Goal: Complete application form: Complete application form

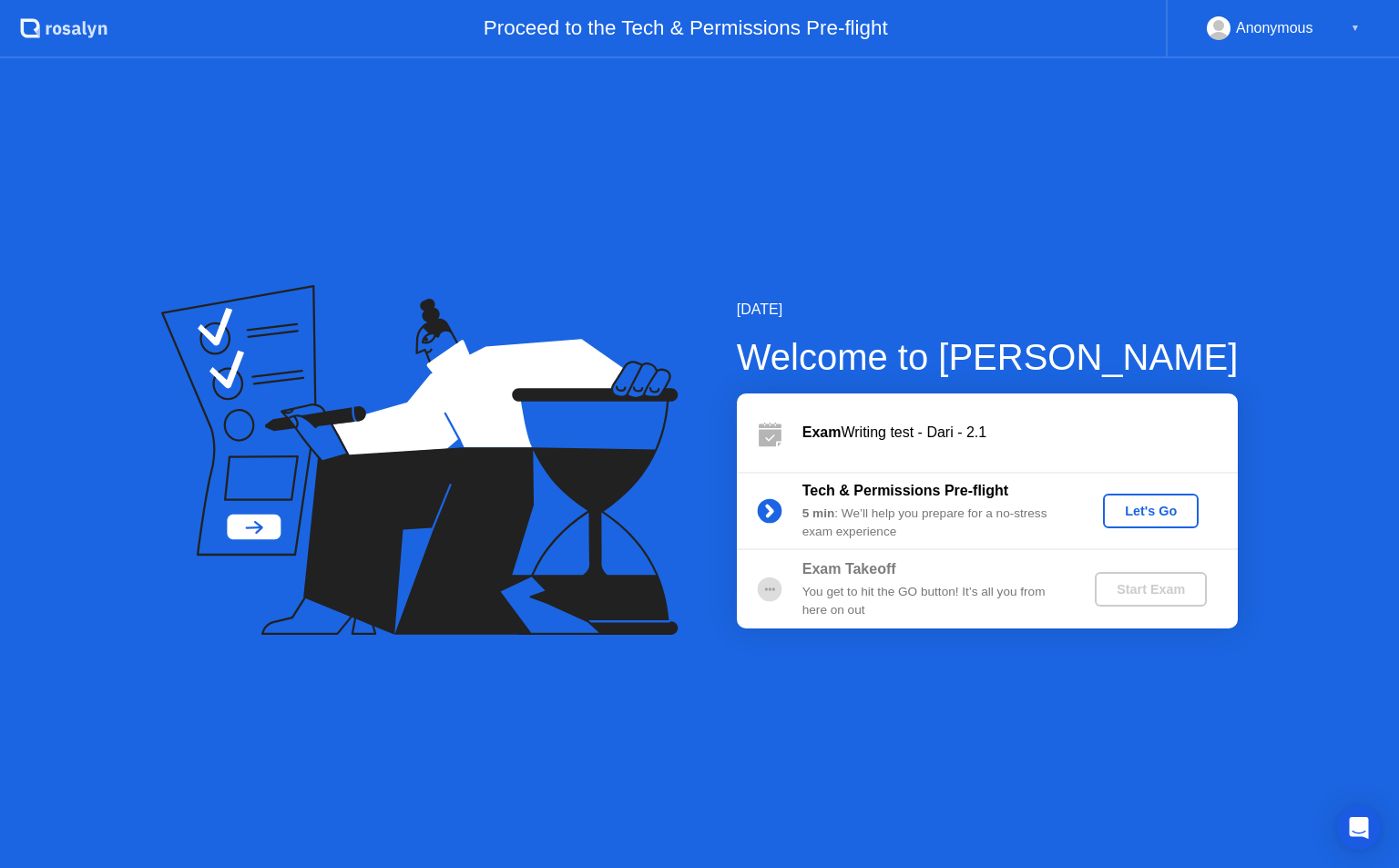
click at [1156, 519] on div "Let's Go" at bounding box center [1151, 511] width 81 height 15
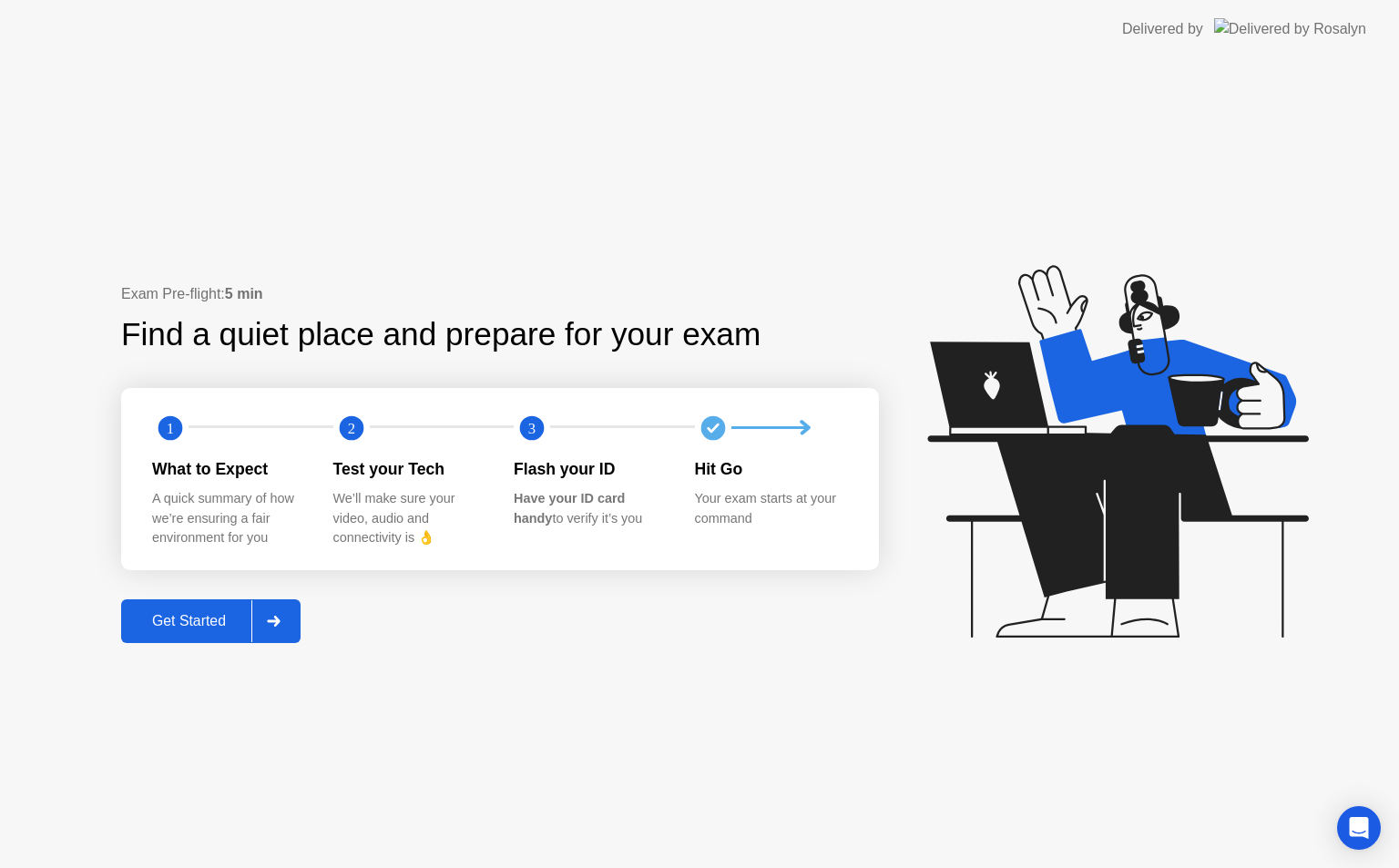
click at [271, 628] on div at bounding box center [273, 620] width 43 height 42
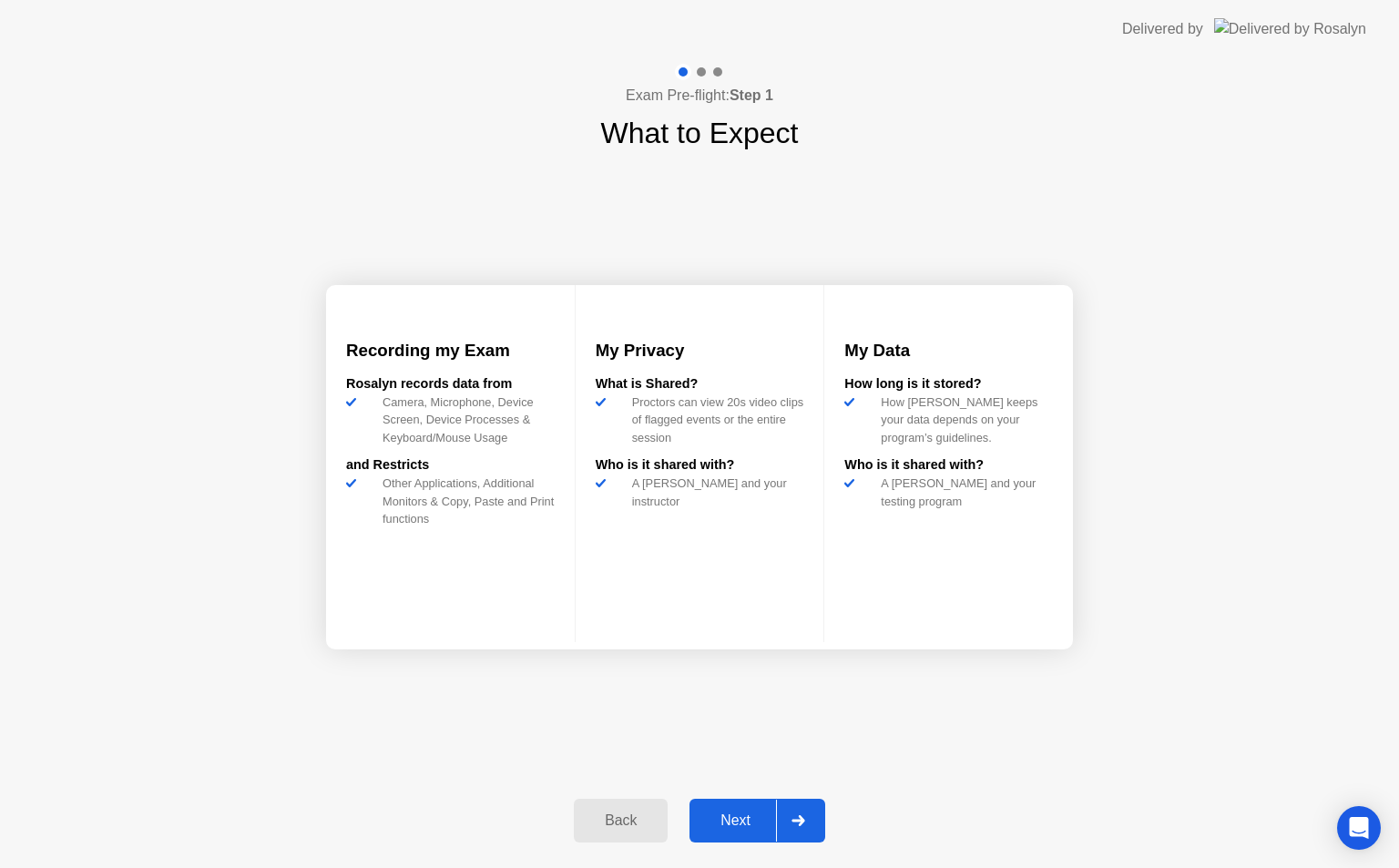
click at [814, 808] on div at bounding box center [797, 820] width 43 height 42
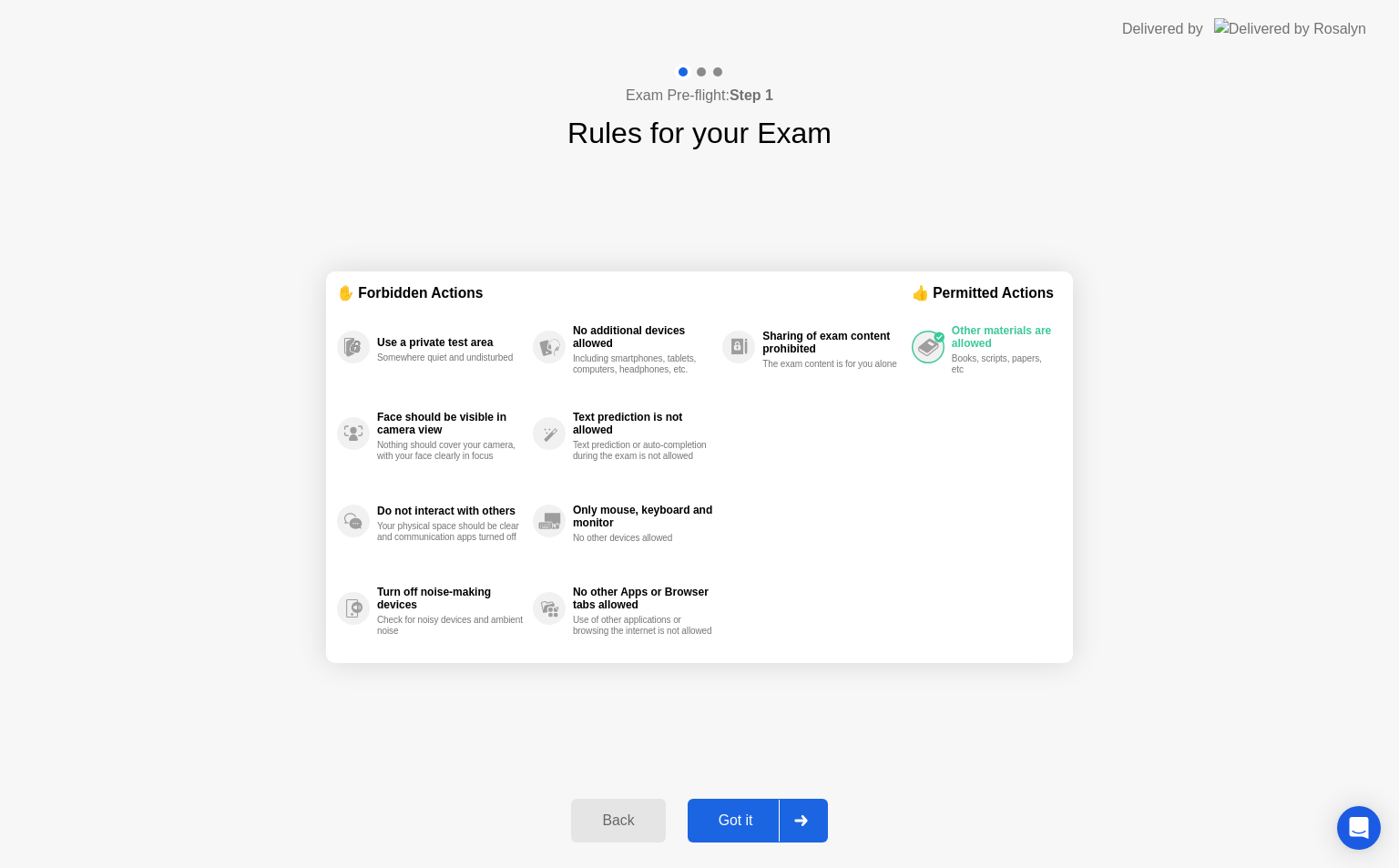
click at [803, 818] on icon at bounding box center [801, 821] width 14 height 11
select select "**********"
select select "*******"
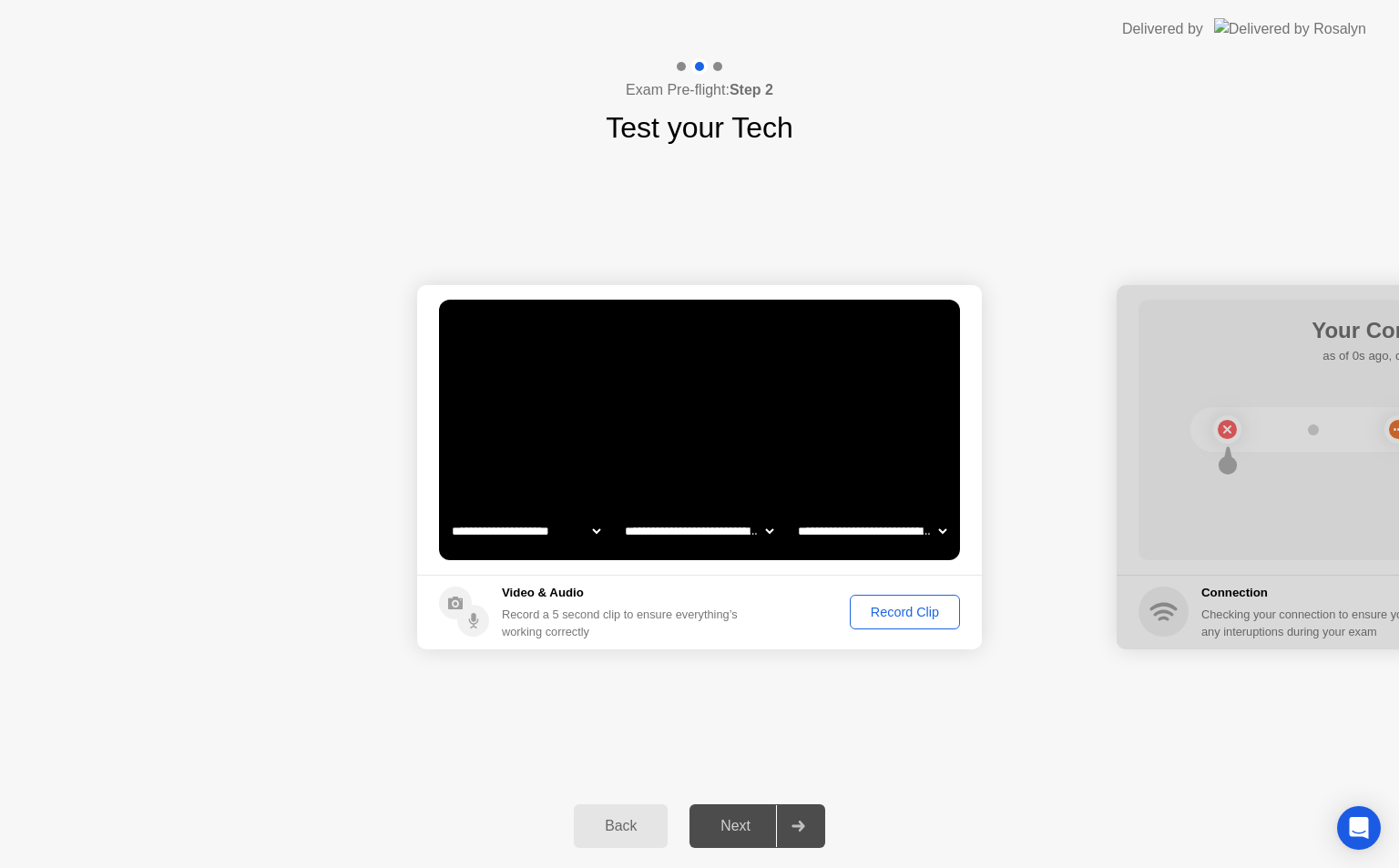
click at [897, 605] on div "Record Clip" at bounding box center [904, 612] width 97 height 15
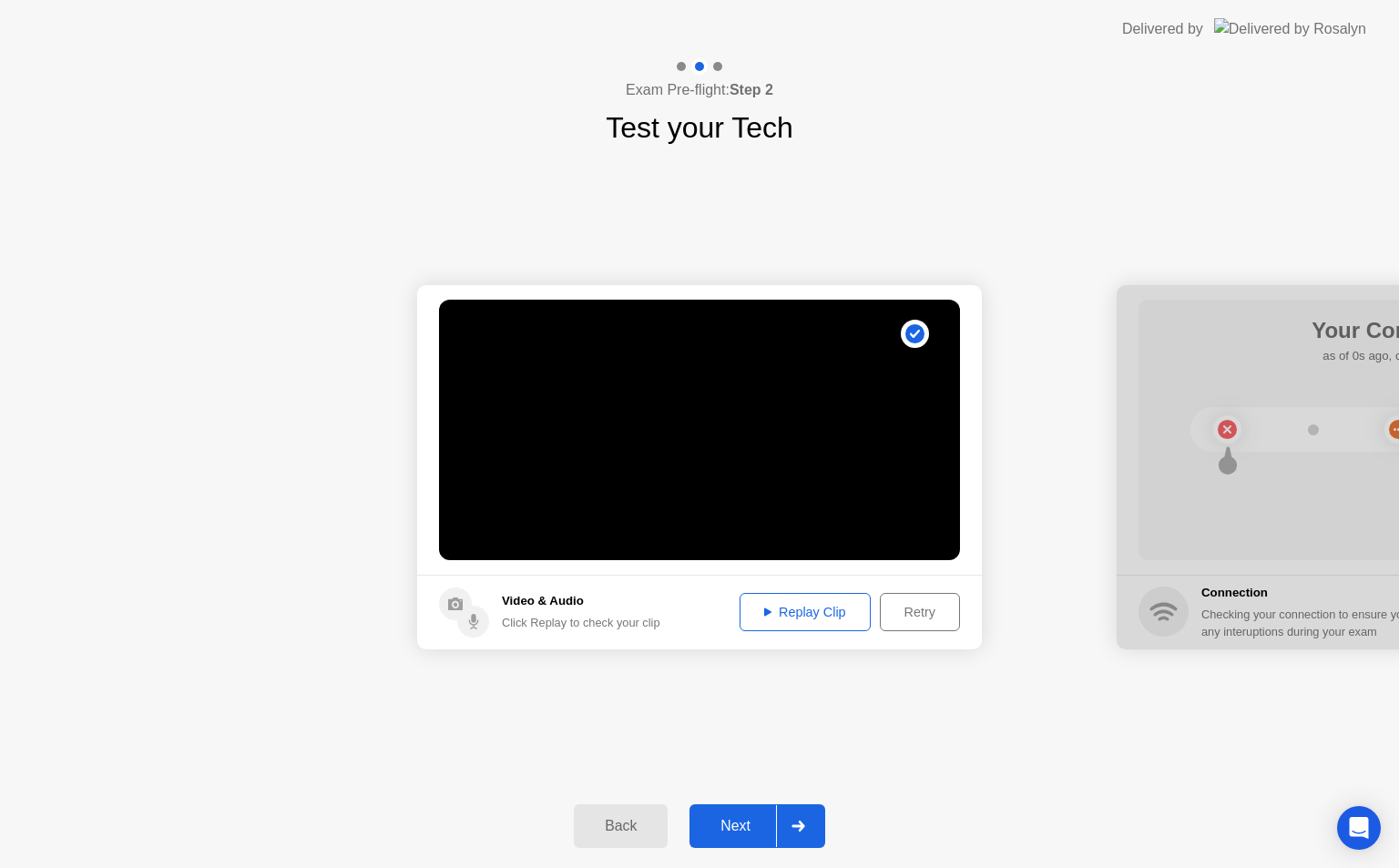
click at [804, 824] on icon at bounding box center [798, 826] width 13 height 11
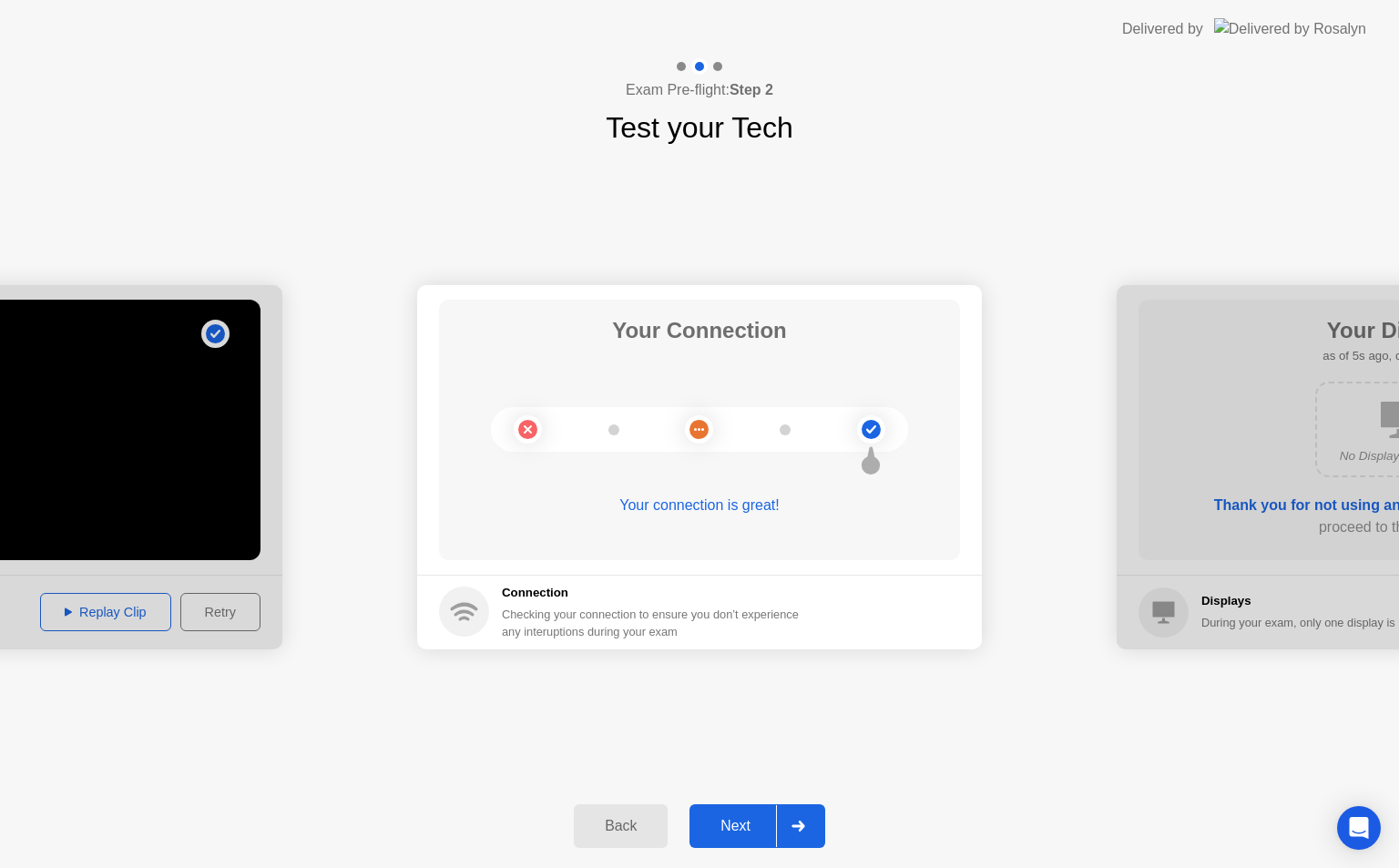
click at [804, 824] on icon at bounding box center [798, 826] width 13 height 11
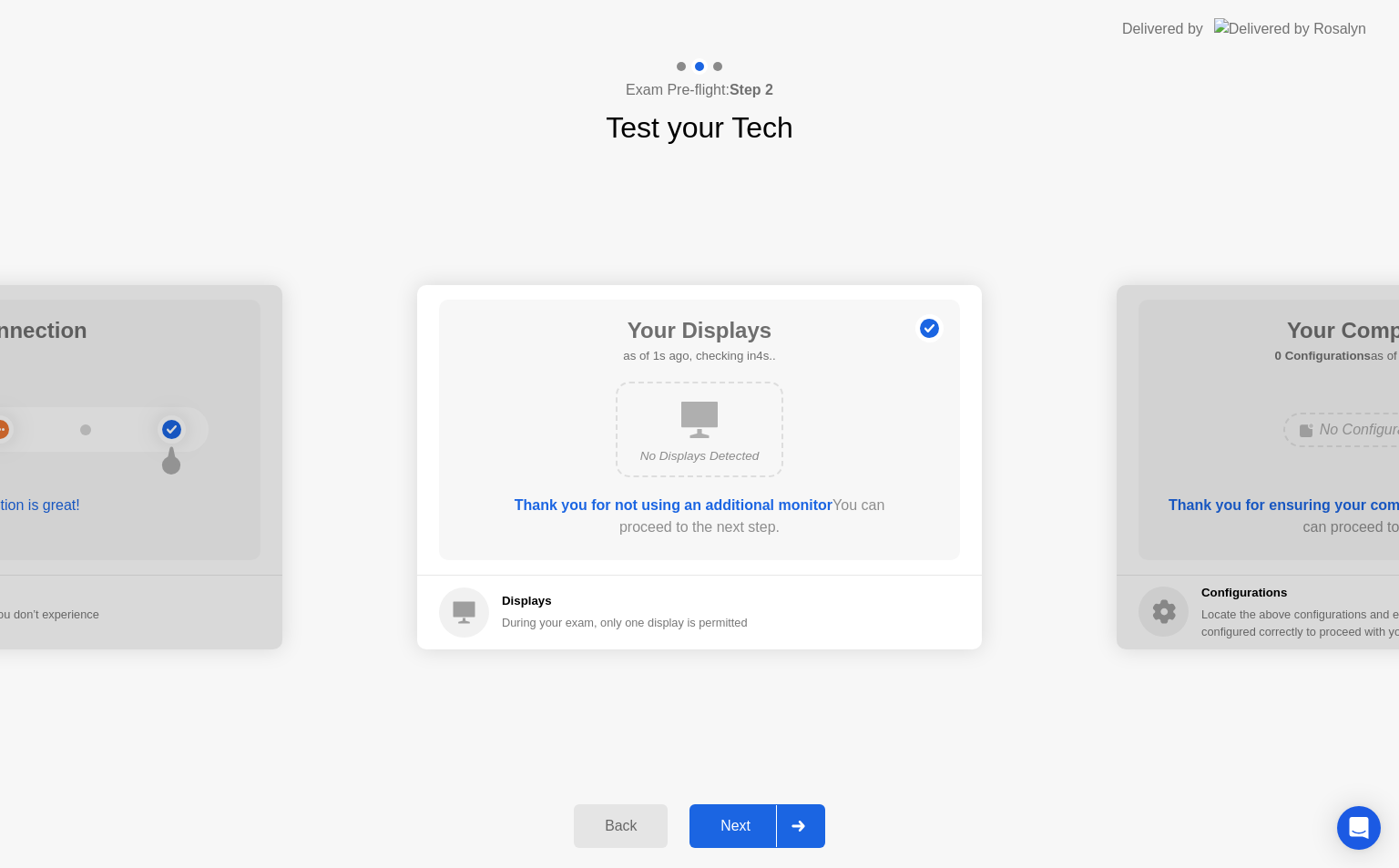
click at [804, 824] on icon at bounding box center [798, 826] width 13 height 11
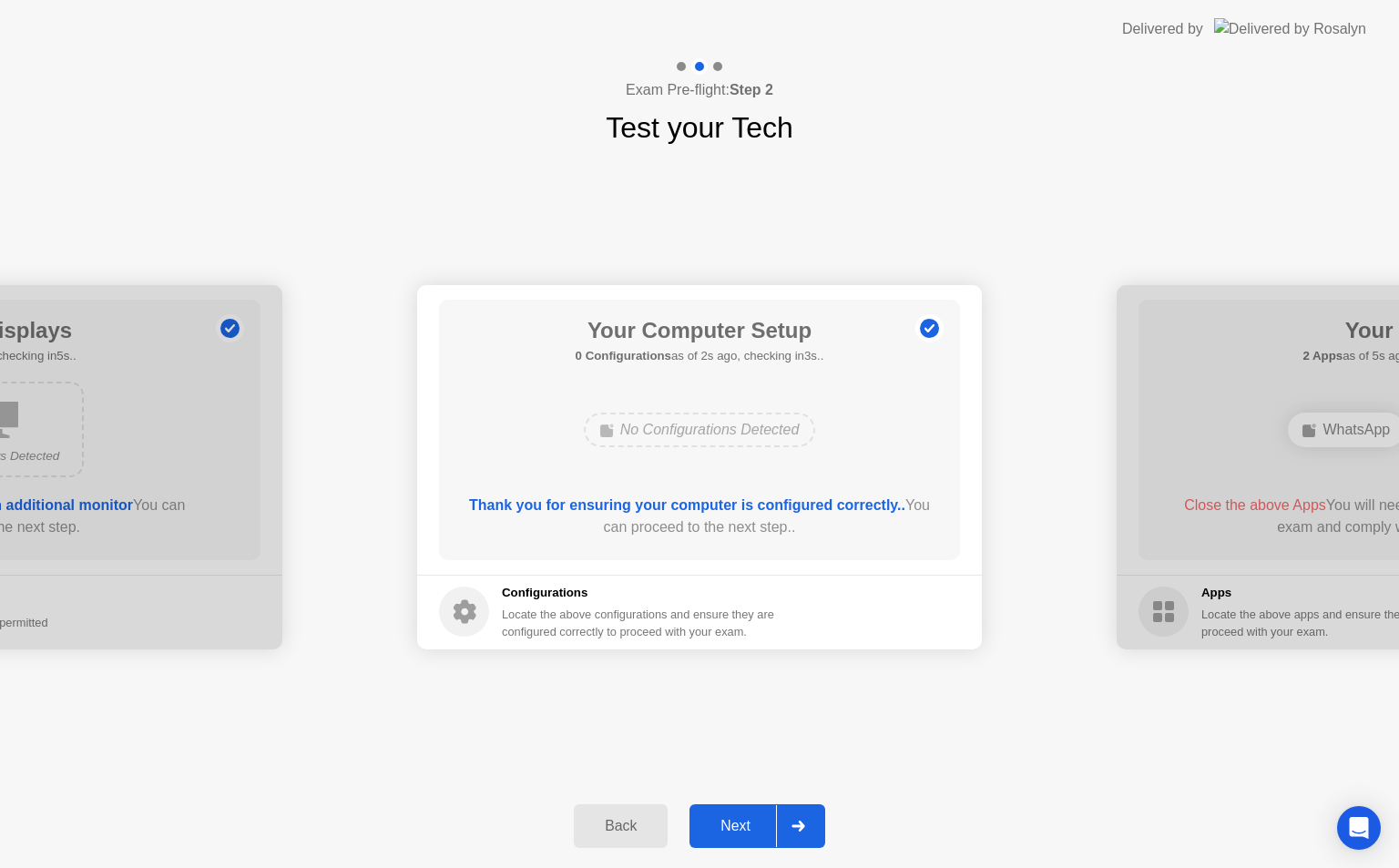
click at [804, 824] on icon at bounding box center [798, 826] width 13 height 11
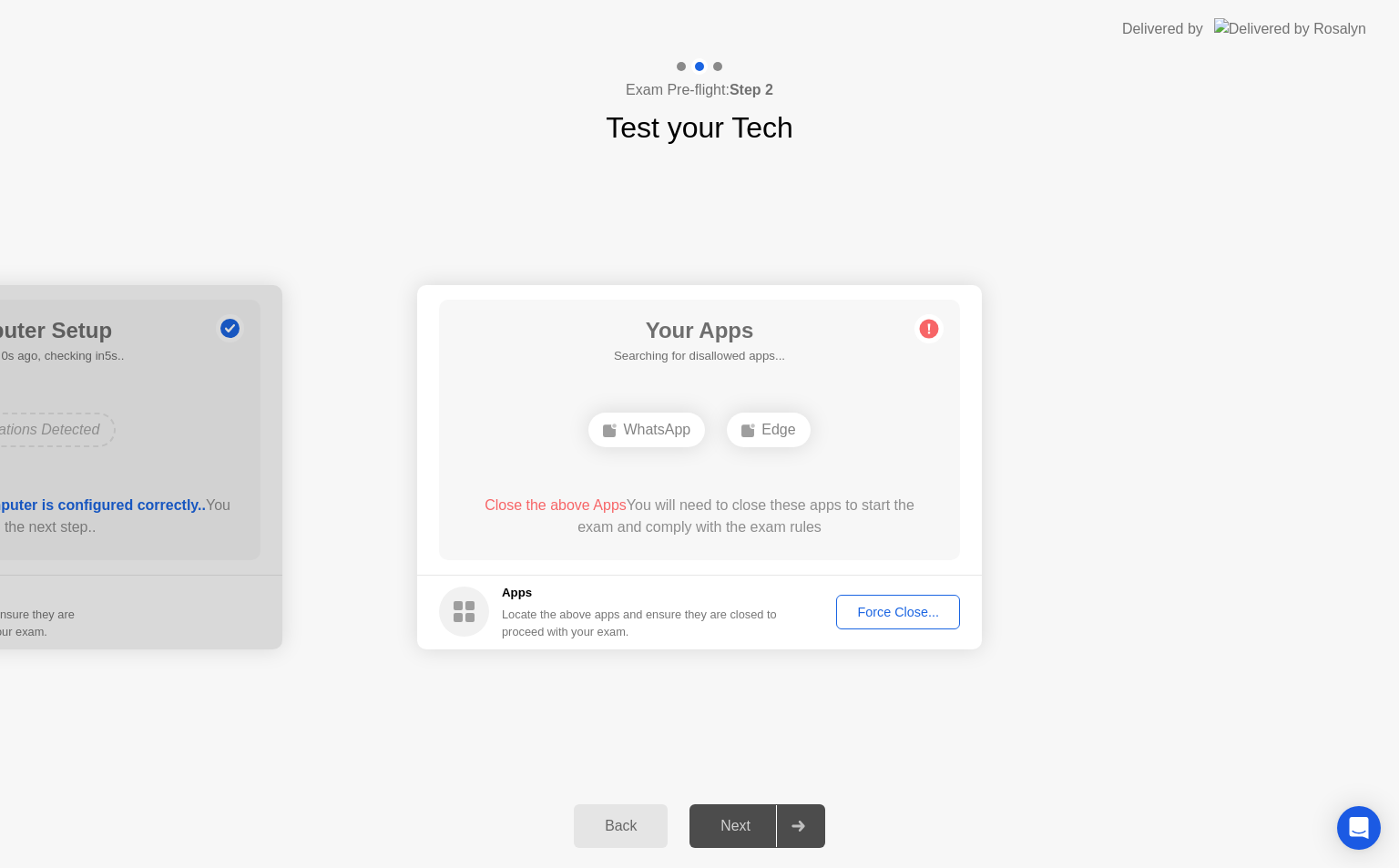
click at [880, 609] on div "Force Close..." at bounding box center [898, 612] width 111 height 15
click at [897, 615] on div "Force Close..." at bounding box center [898, 612] width 111 height 15
click at [896, 619] on div "Force Close..." at bounding box center [898, 612] width 111 height 15
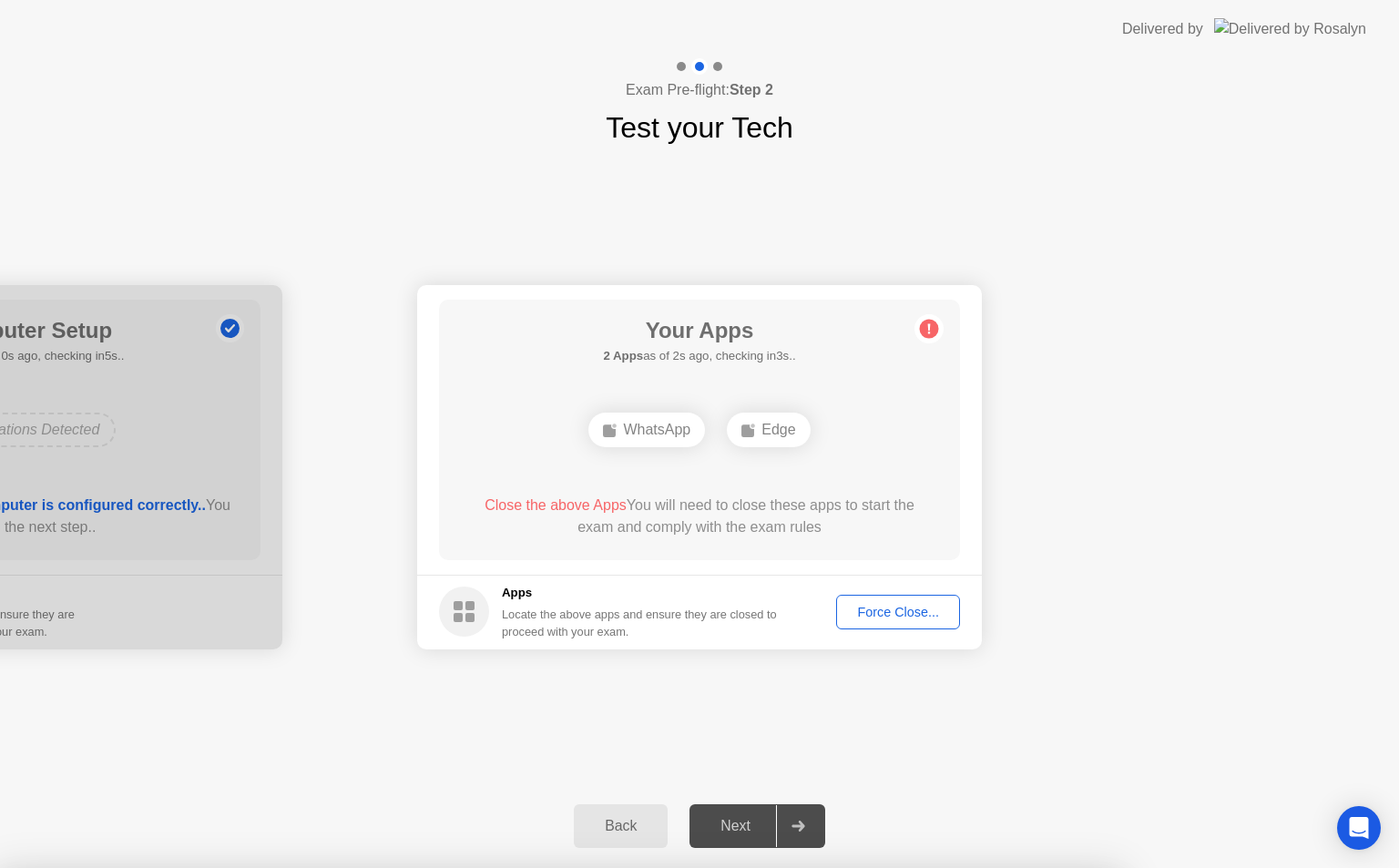
click at [877, 610] on div "Force Close..." at bounding box center [898, 612] width 111 height 15
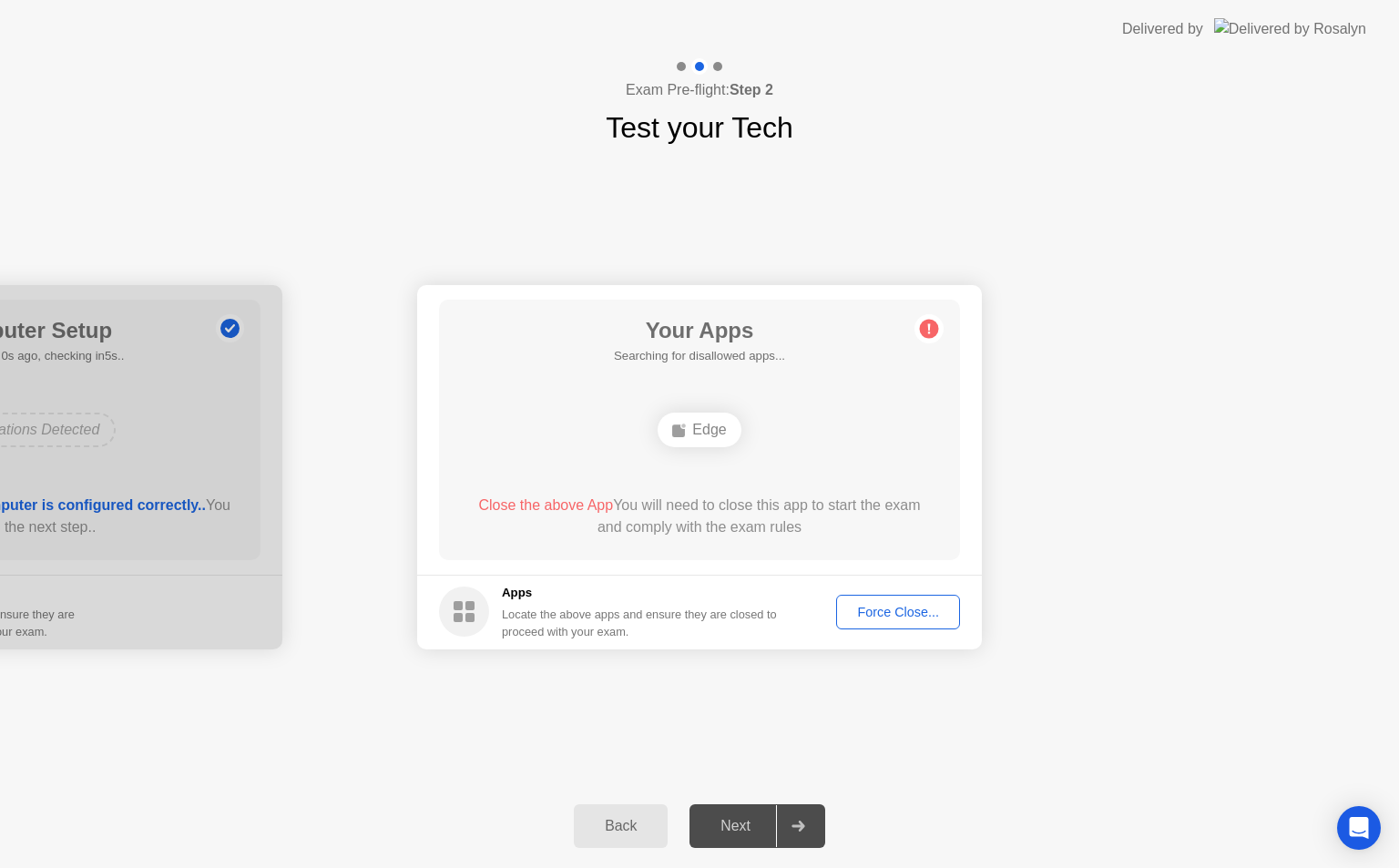
click at [918, 608] on div "Force Close..." at bounding box center [898, 612] width 111 height 15
click at [910, 608] on div "Force Close..." at bounding box center [898, 612] width 111 height 15
click at [876, 607] on div "Force Close..." at bounding box center [898, 612] width 111 height 15
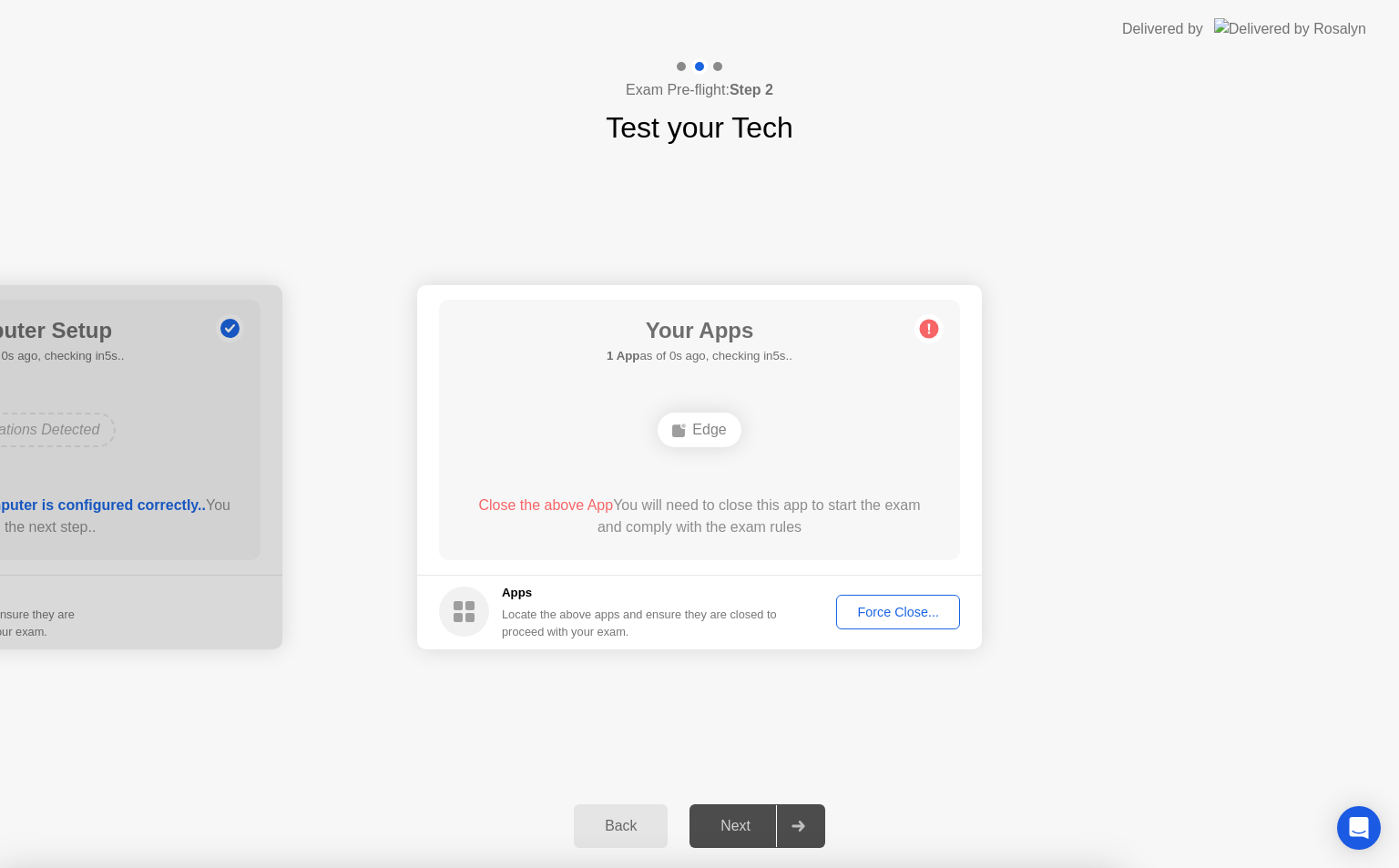
click at [894, 606] on div "Force Close..." at bounding box center [898, 612] width 111 height 15
click at [874, 605] on div "Force Close..." at bounding box center [898, 612] width 111 height 15
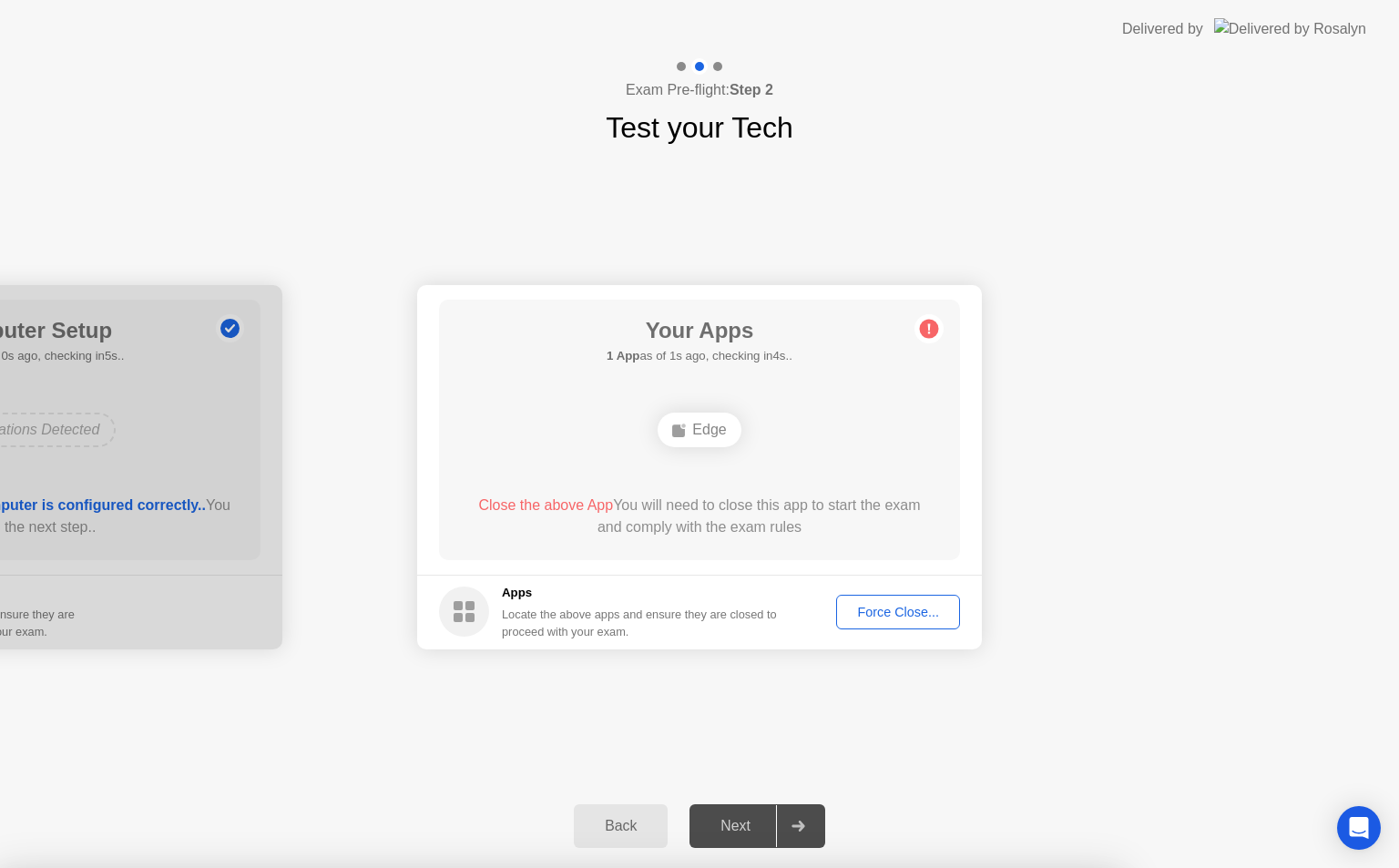
click at [880, 611] on div "Force Close..." at bounding box center [898, 612] width 111 height 15
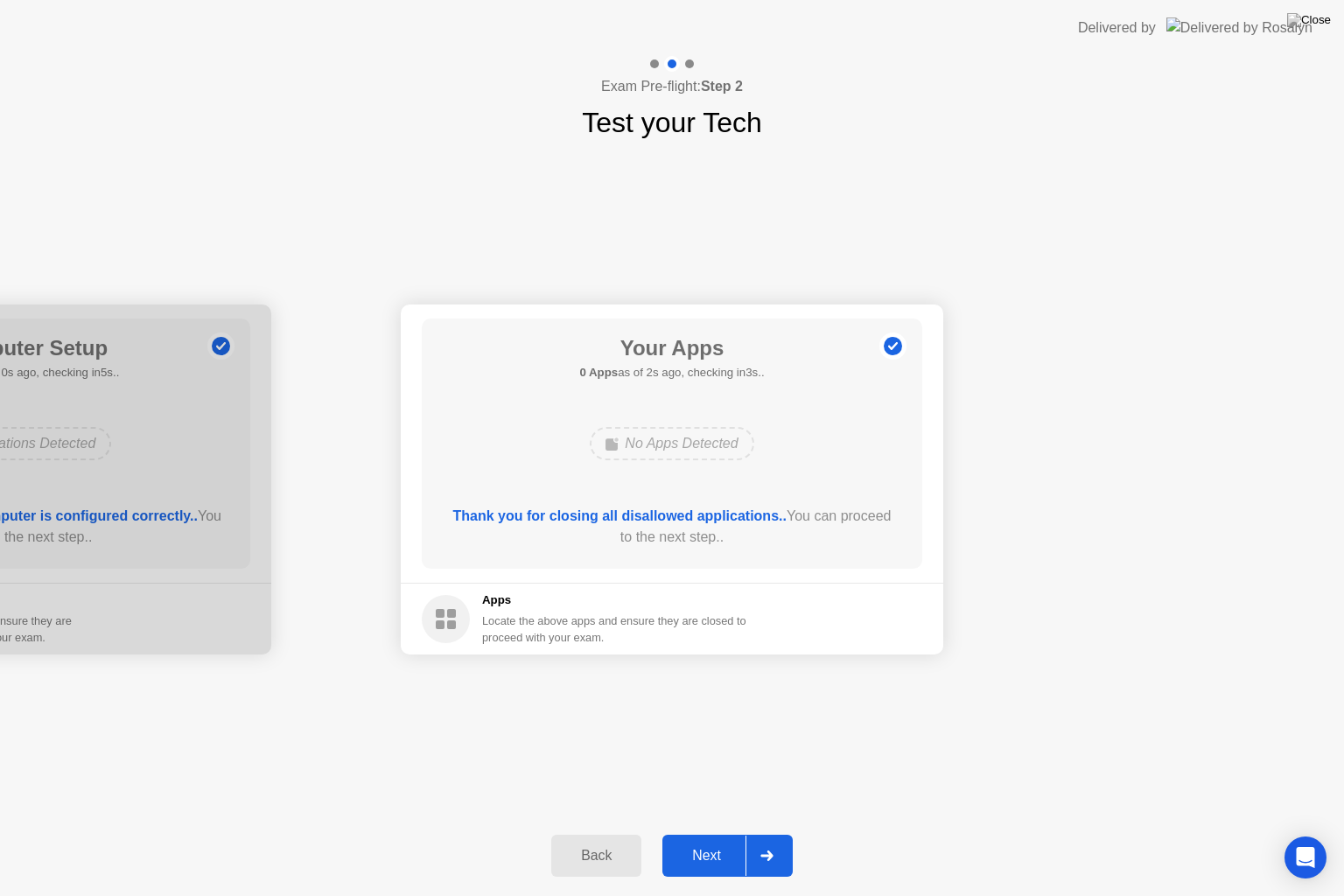
click at [770, 833] on div at bounding box center [766, 855] width 42 height 40
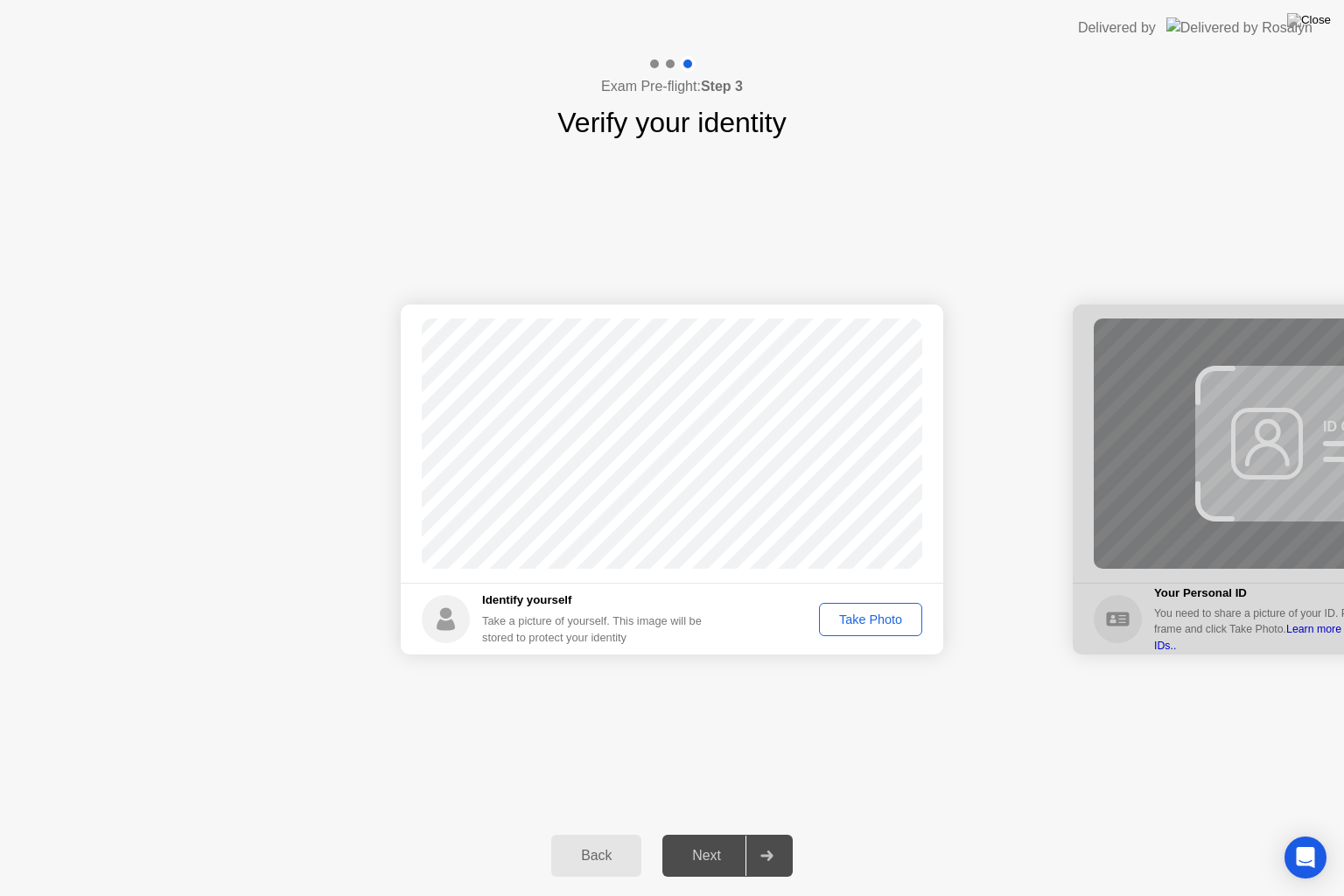
click at [866, 621] on div "Take Photo" at bounding box center [871, 620] width 91 height 14
click at [762, 833] on icon at bounding box center [767, 856] width 13 height 11
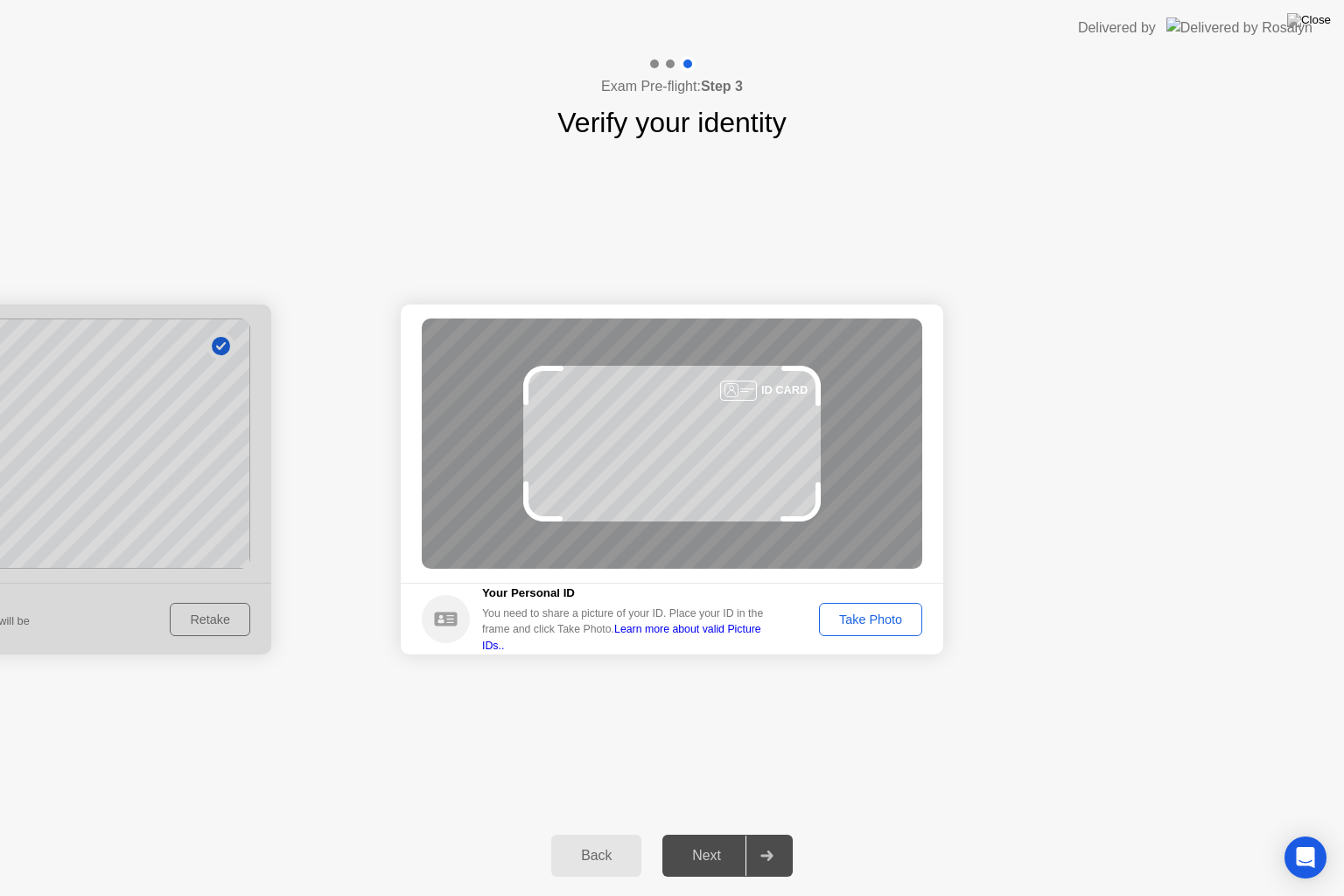
click at [693, 6] on header "Delivered by" at bounding box center [672, 28] width 1344 height 56
click at [669, 6] on header "Delivered by" at bounding box center [672, 28] width 1344 height 56
click at [694, 6] on header "Delivered by" at bounding box center [672, 28] width 1344 height 56
click at [682, 6] on header "Delivered by" at bounding box center [672, 28] width 1344 height 56
click at [672, 6] on header "Delivered by" at bounding box center [672, 28] width 1344 height 56
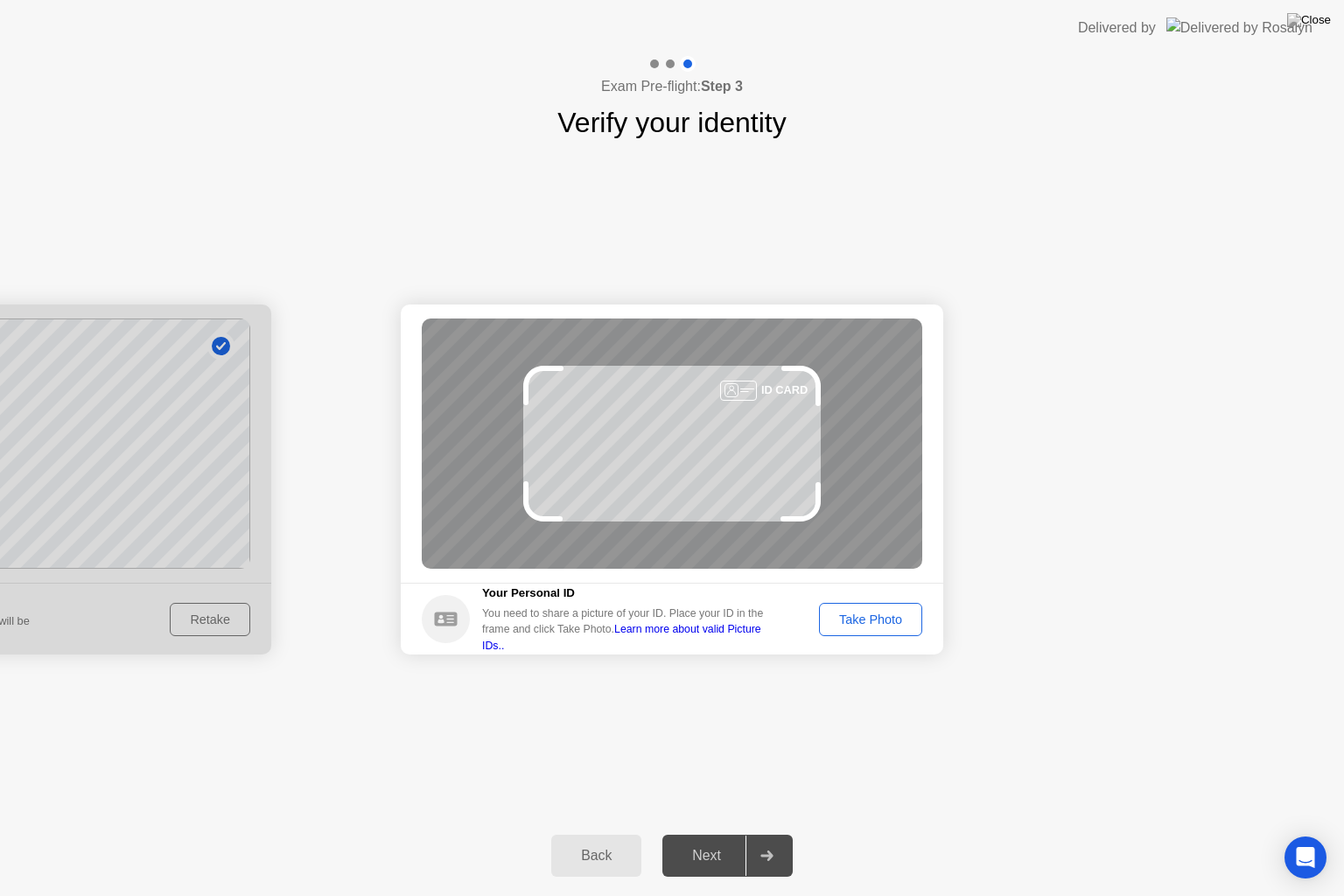
click at [674, 6] on header "Delivered by" at bounding box center [672, 28] width 1344 height 56
click at [673, 6] on header "Delivered by" at bounding box center [672, 28] width 1344 height 56
click at [936, 599] on footer "Your Personal ID You need to share a picture of your ID. Place your ID in the f…" at bounding box center [672, 618] width 543 height 72
click at [896, 623] on div "Take Photo" at bounding box center [871, 620] width 91 height 14
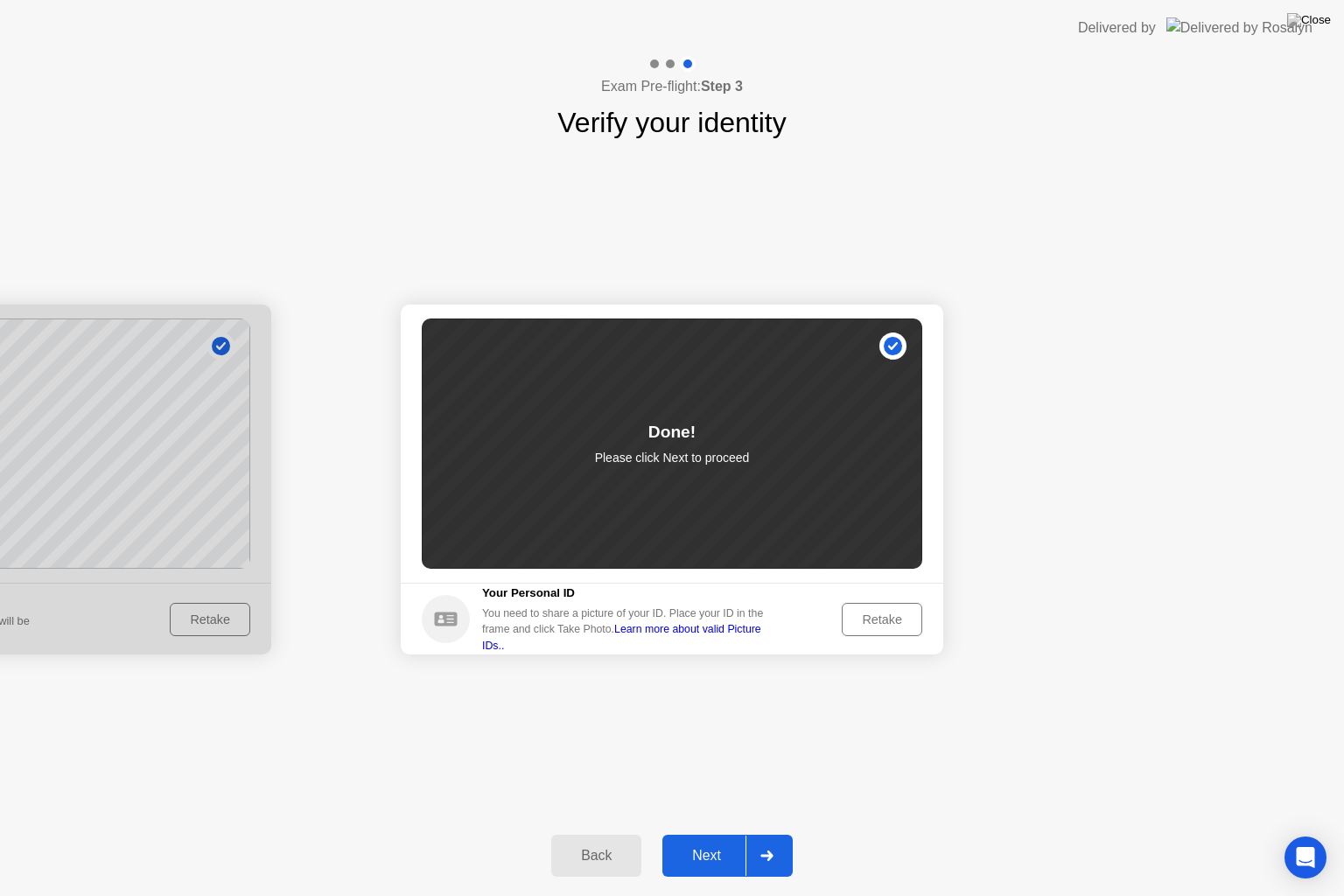
click at [863, 613] on div "Retake" at bounding box center [882, 620] width 68 height 14
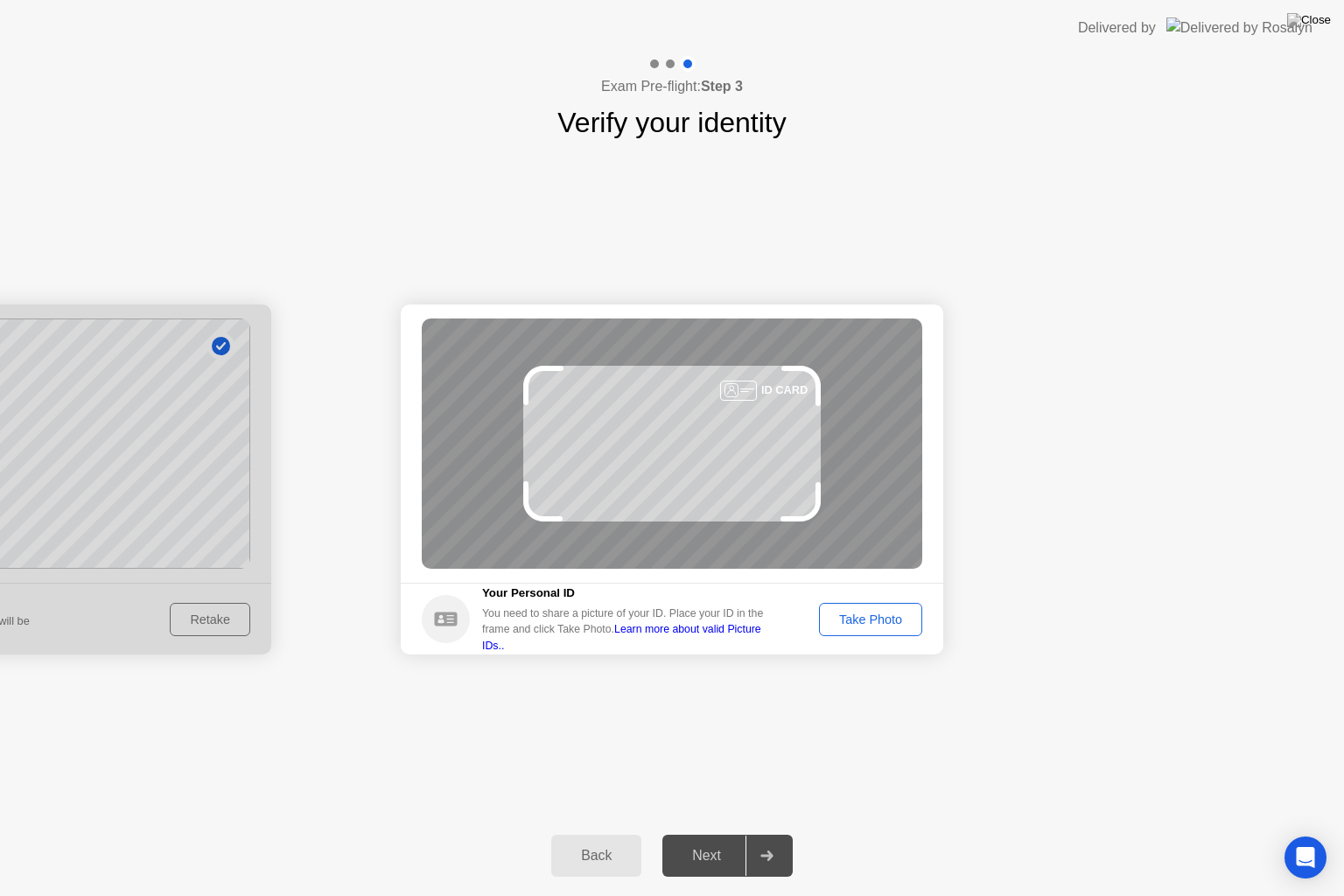
drag, startPoint x: 863, startPoint y: 613, endPoint x: 862, endPoint y: 623, distance: 10.0
click at [862, 623] on div "Take Photo" at bounding box center [871, 620] width 91 height 14
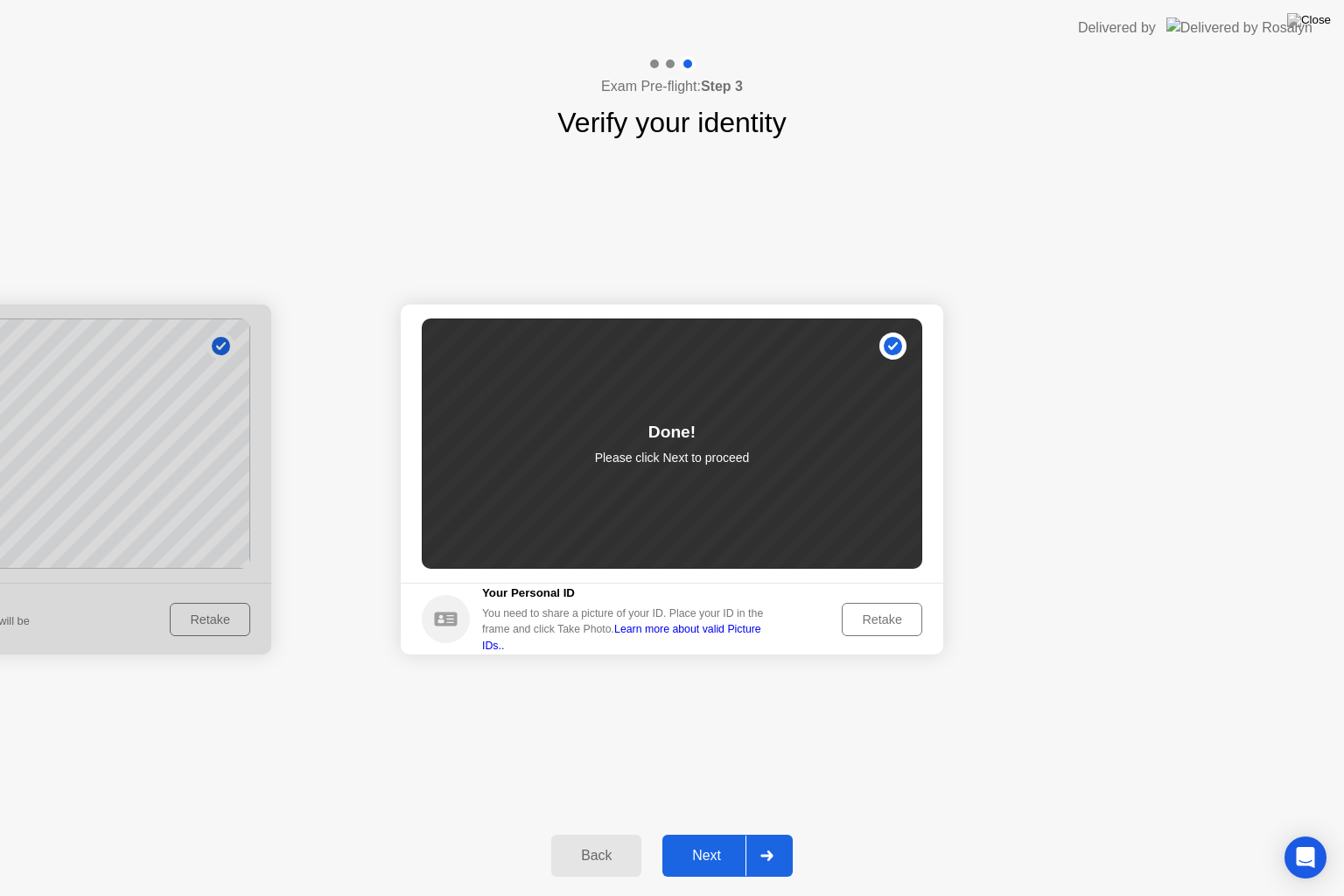
click at [772, 833] on div at bounding box center [766, 855] width 42 height 40
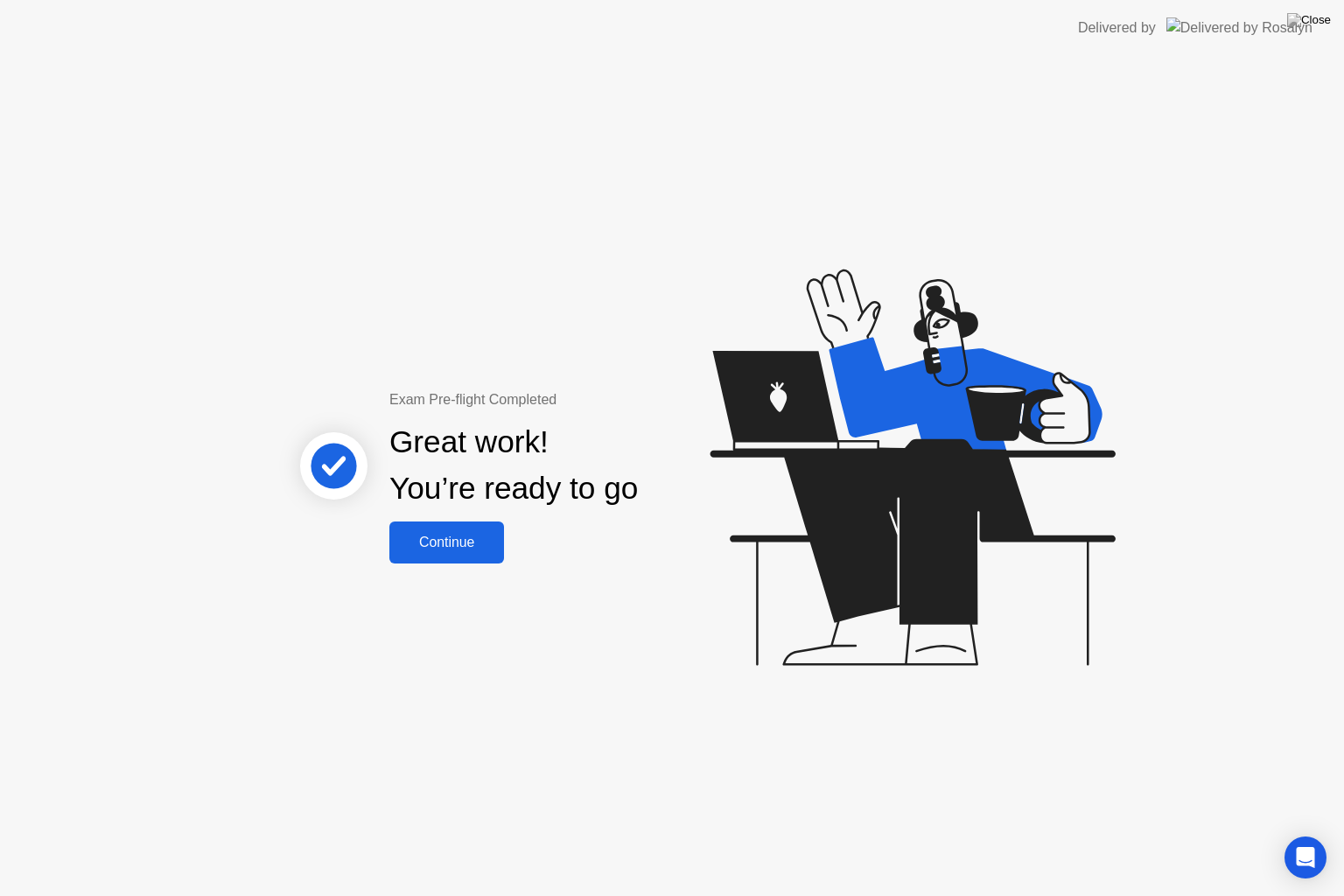
click at [448, 538] on div "Continue" at bounding box center [446, 543] width 104 height 16
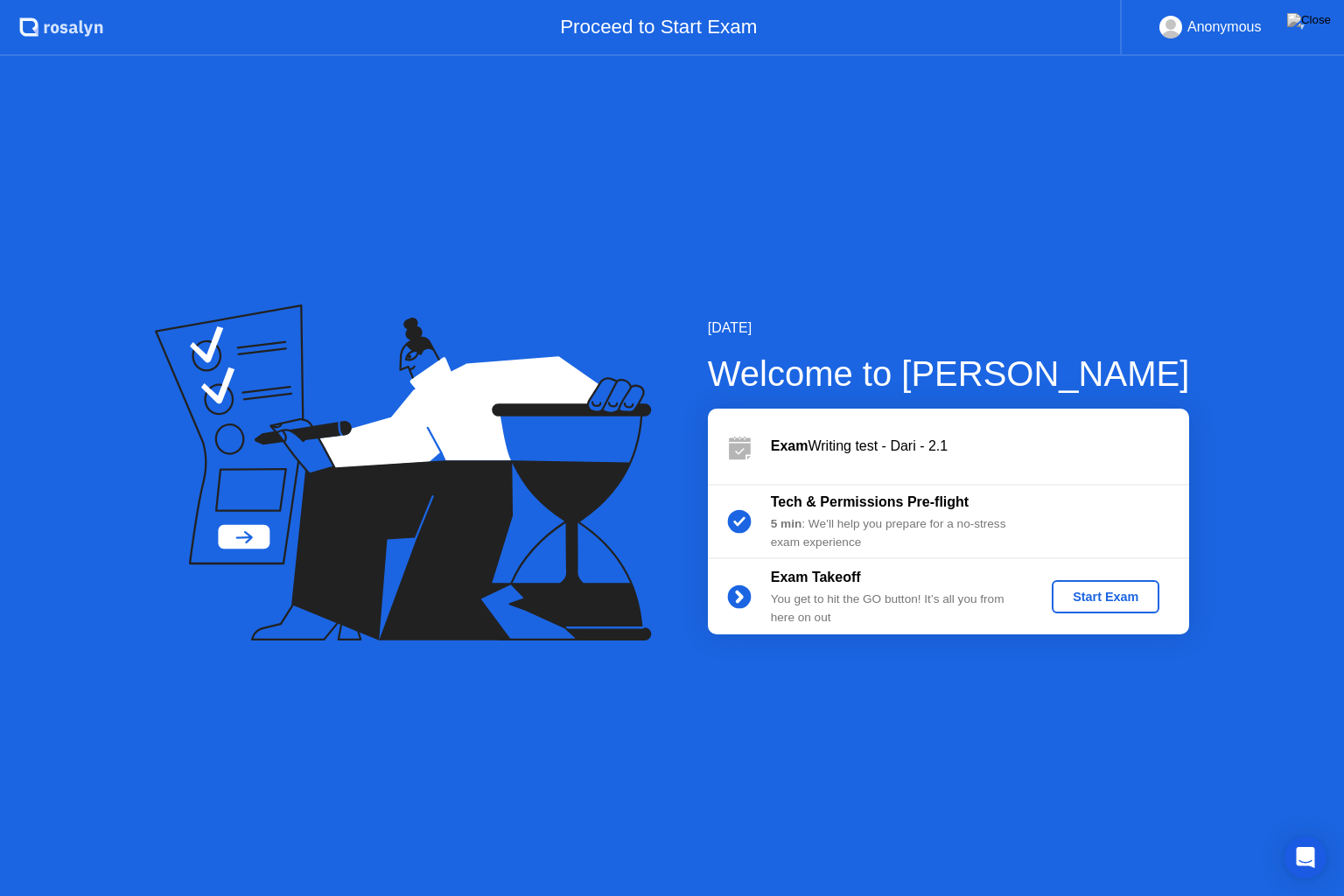
click at [1086, 595] on div "Start Exam" at bounding box center [1105, 597] width 93 height 14
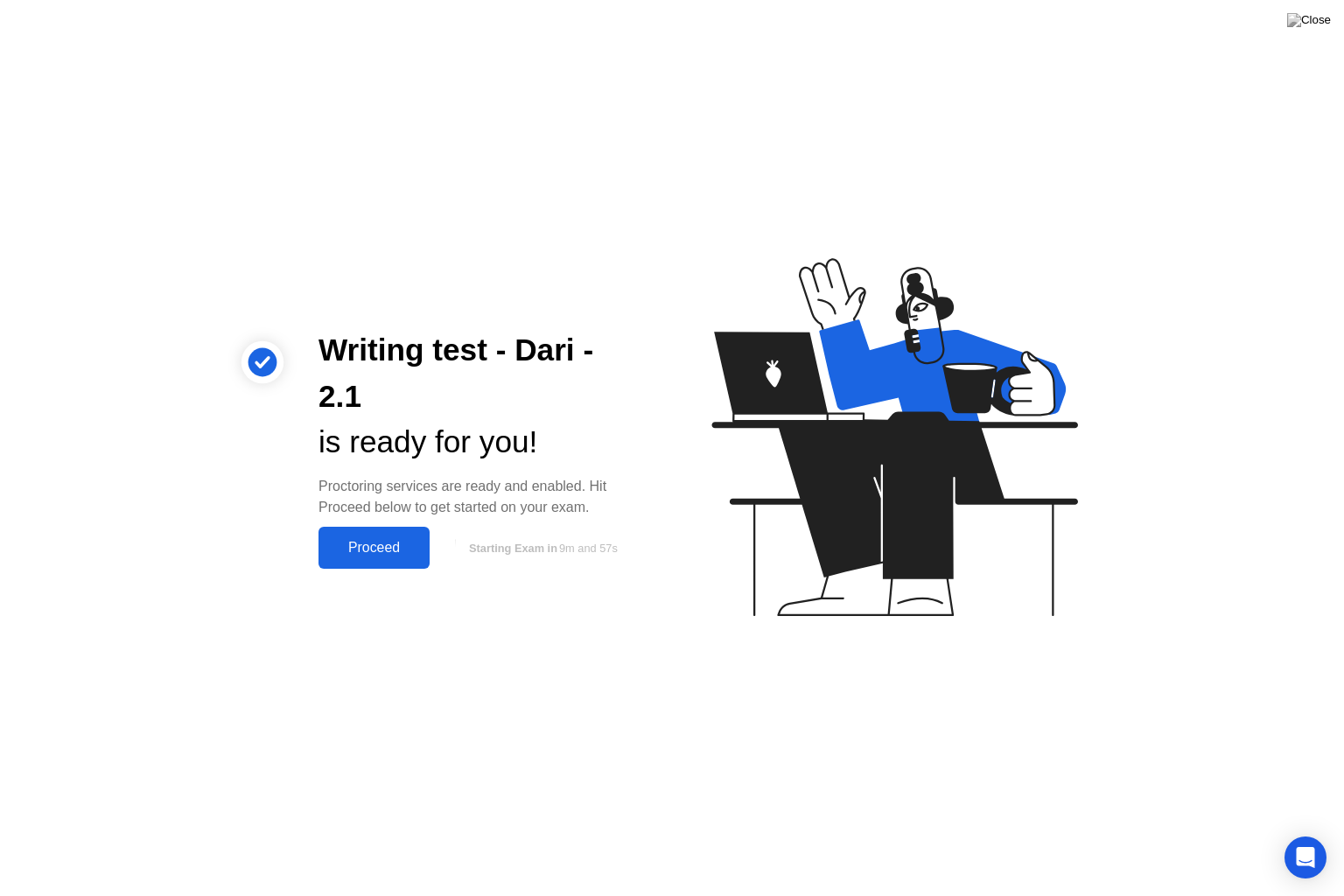
click at [378, 546] on div "Proceed" at bounding box center [374, 548] width 100 height 16
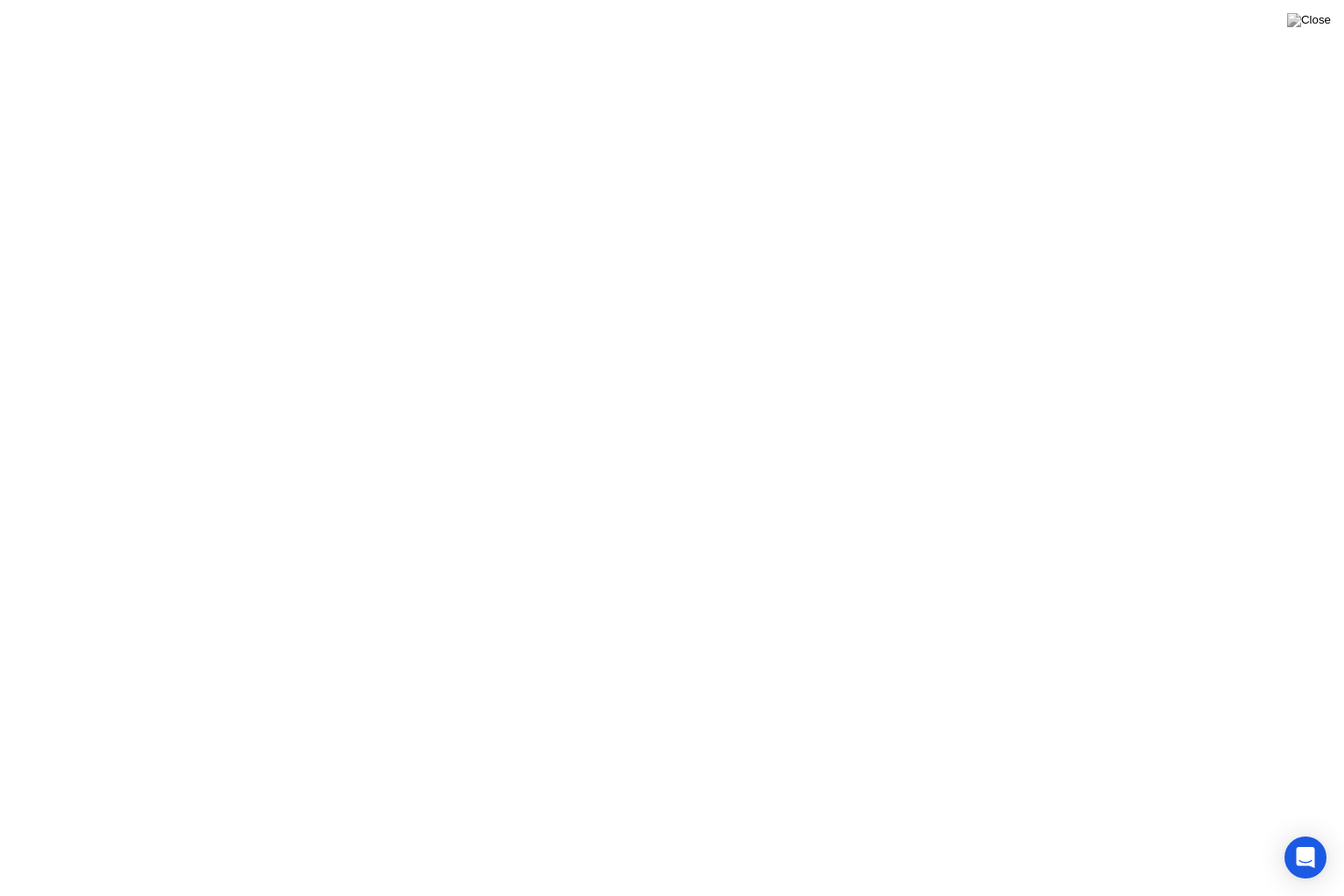
click div "Got it!"
